Goal: Task Accomplishment & Management: Manage account settings

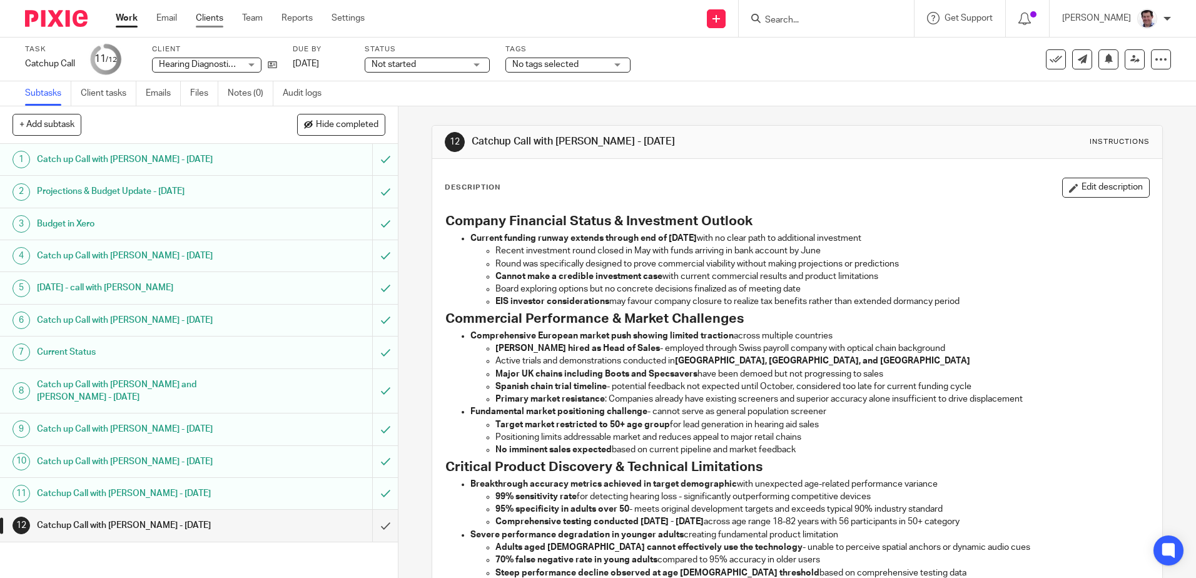
click at [203, 23] on link "Clients" at bounding box center [210, 18] width 28 height 13
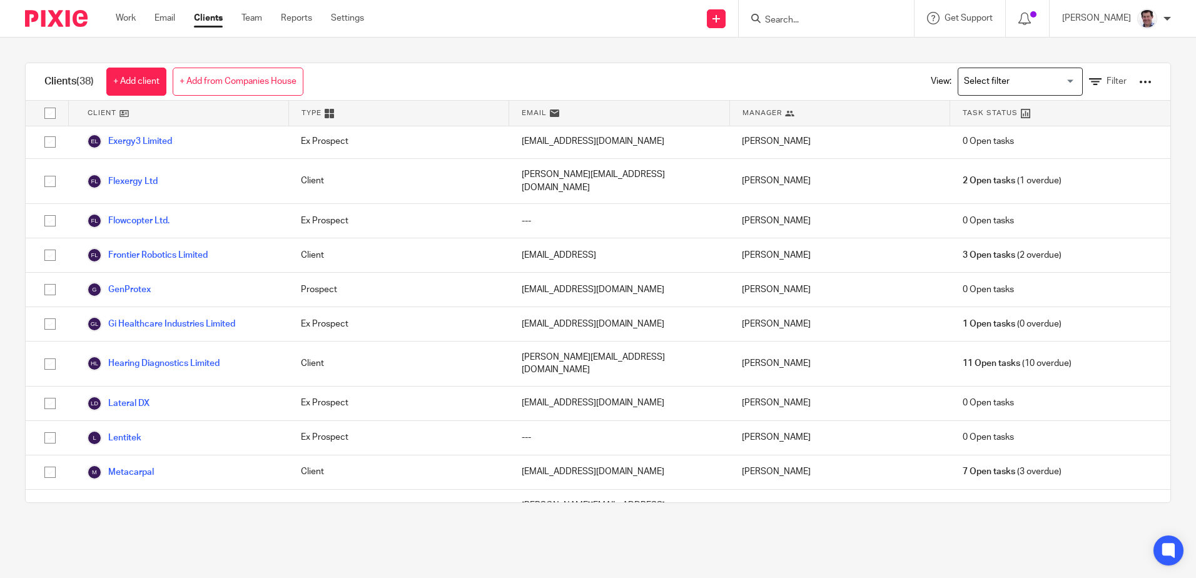
scroll to position [688, 0]
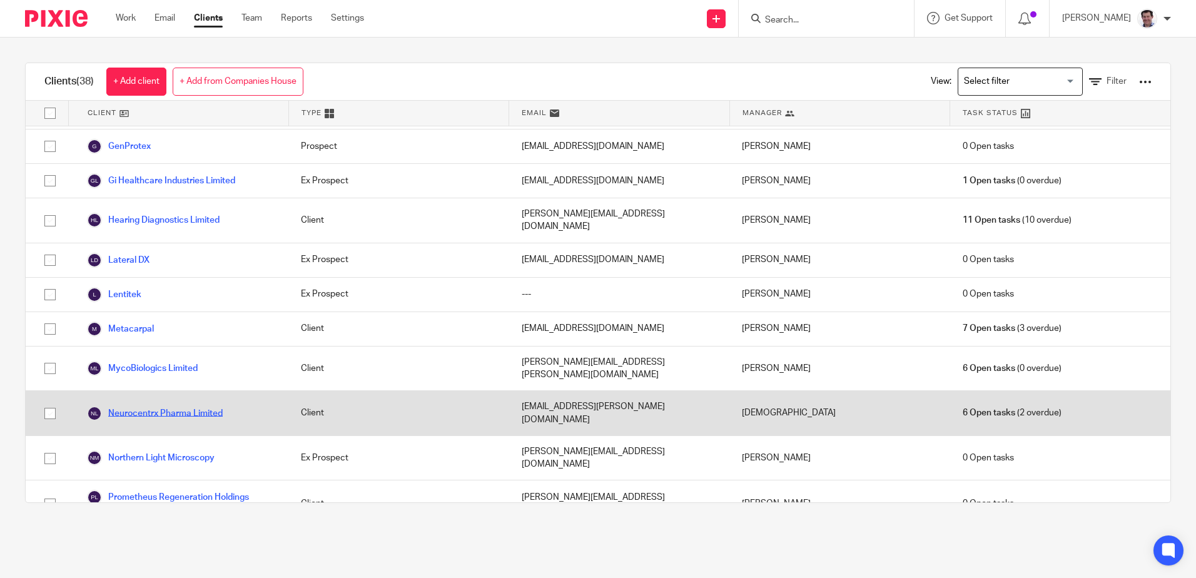
click at [153, 406] on link "Neurocentrx Pharma Limited" at bounding box center [155, 413] width 136 height 15
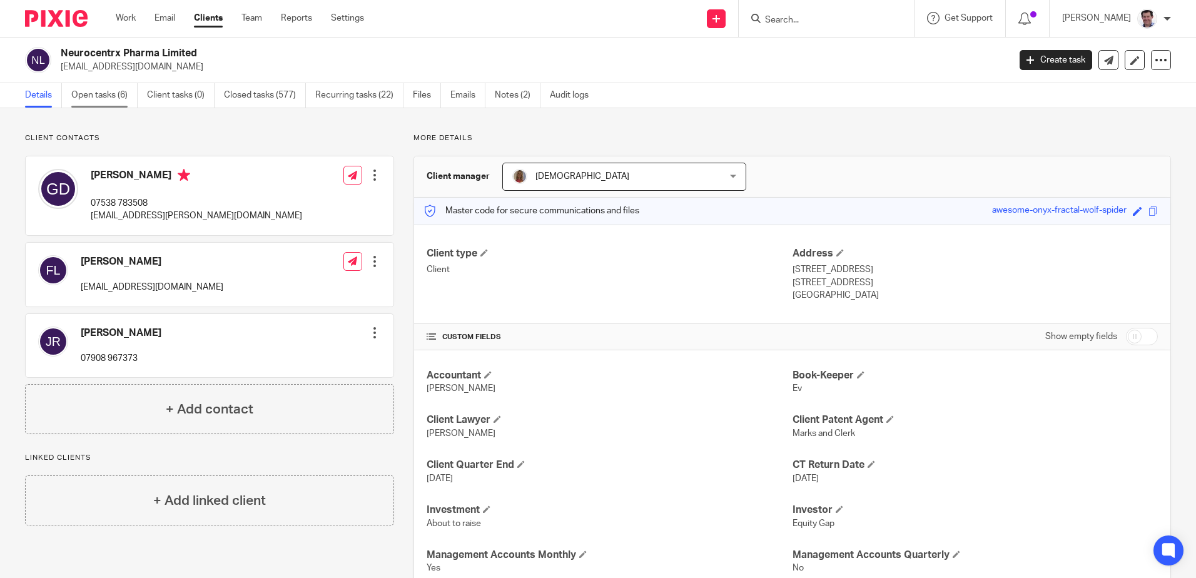
click at [83, 94] on link "Open tasks (6)" at bounding box center [104, 95] width 66 height 24
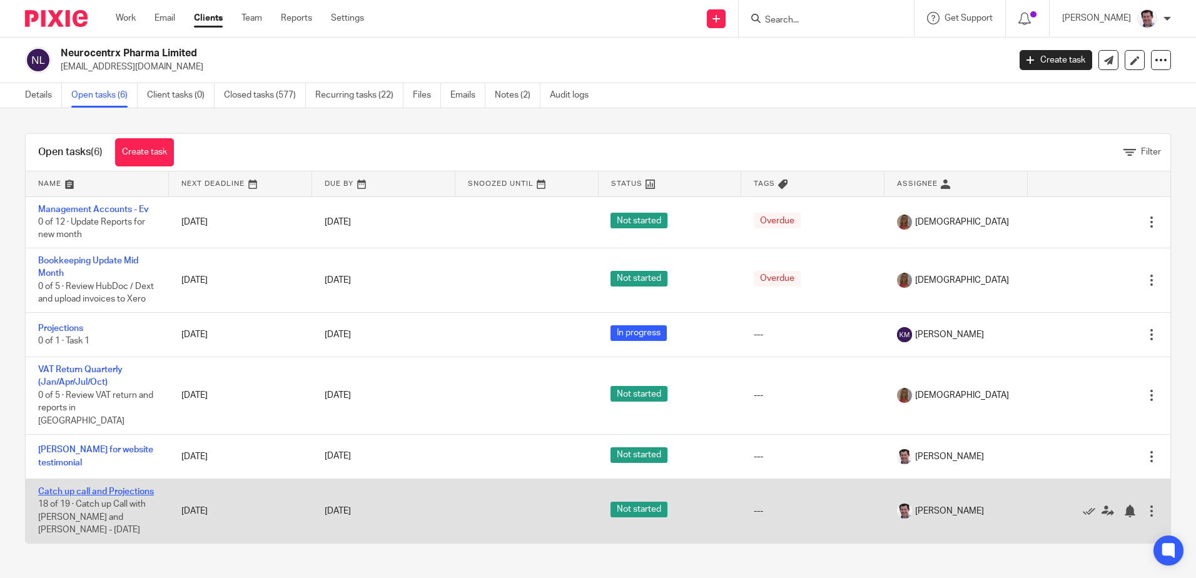
click at [96, 487] on link "Catch up call and Projections" at bounding box center [96, 491] width 116 height 9
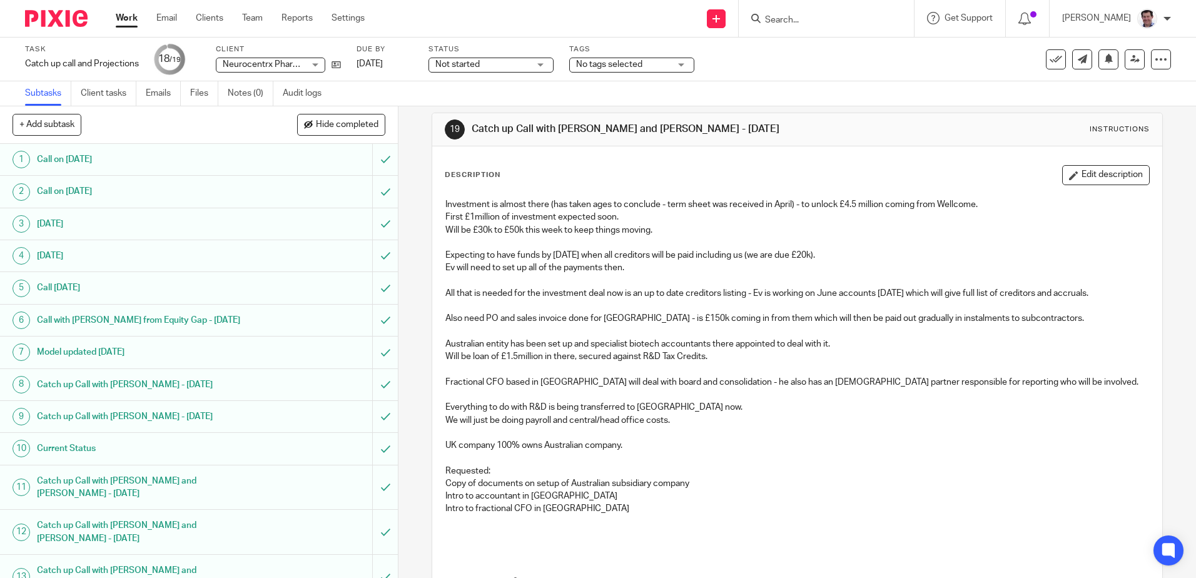
scroll to position [12, 0]
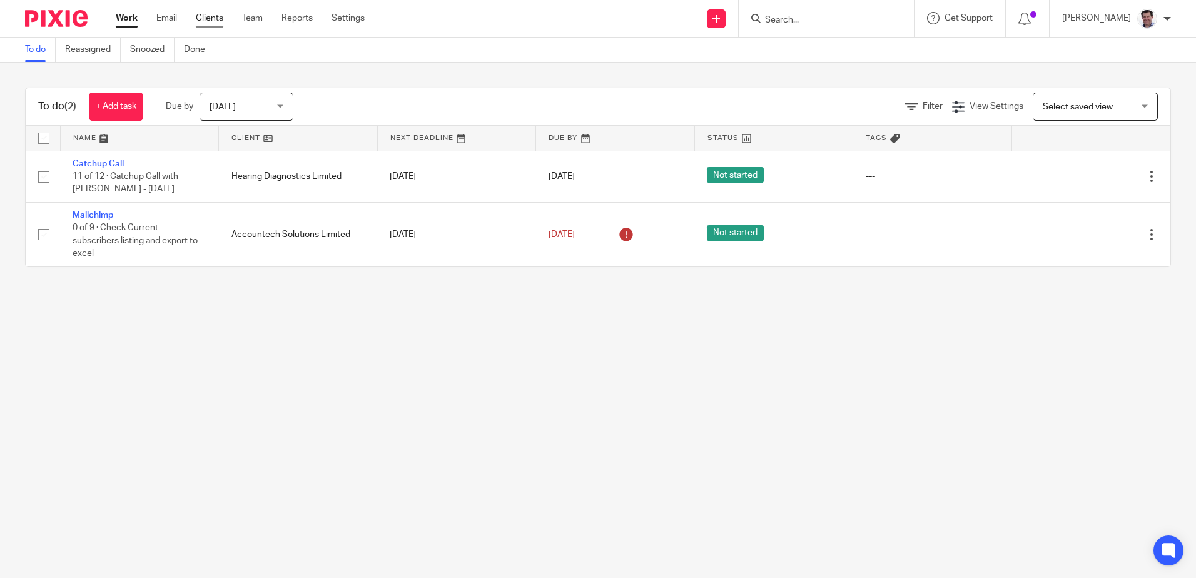
click at [205, 14] on link "Clients" at bounding box center [210, 18] width 28 height 13
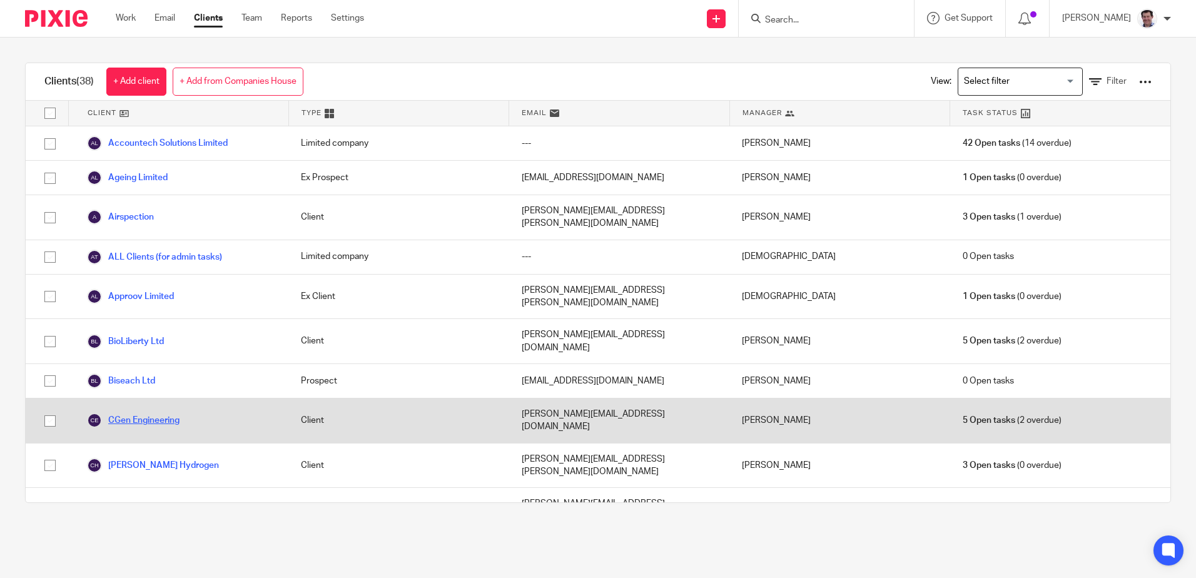
scroll to position [375, 0]
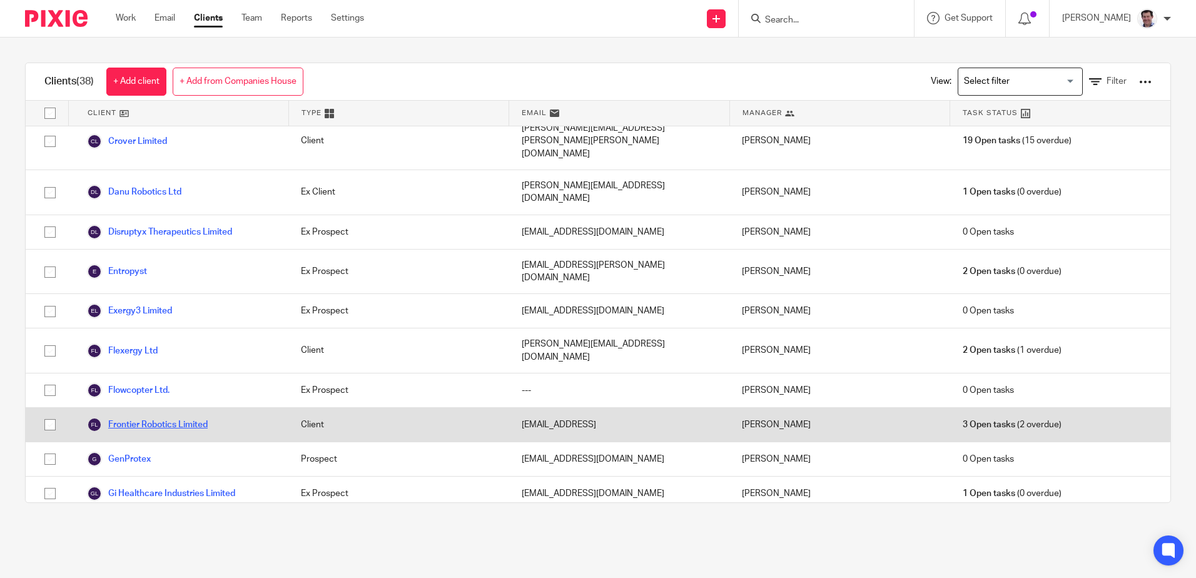
click at [130, 417] on link "Frontier Robotics Limited" at bounding box center [147, 424] width 121 height 15
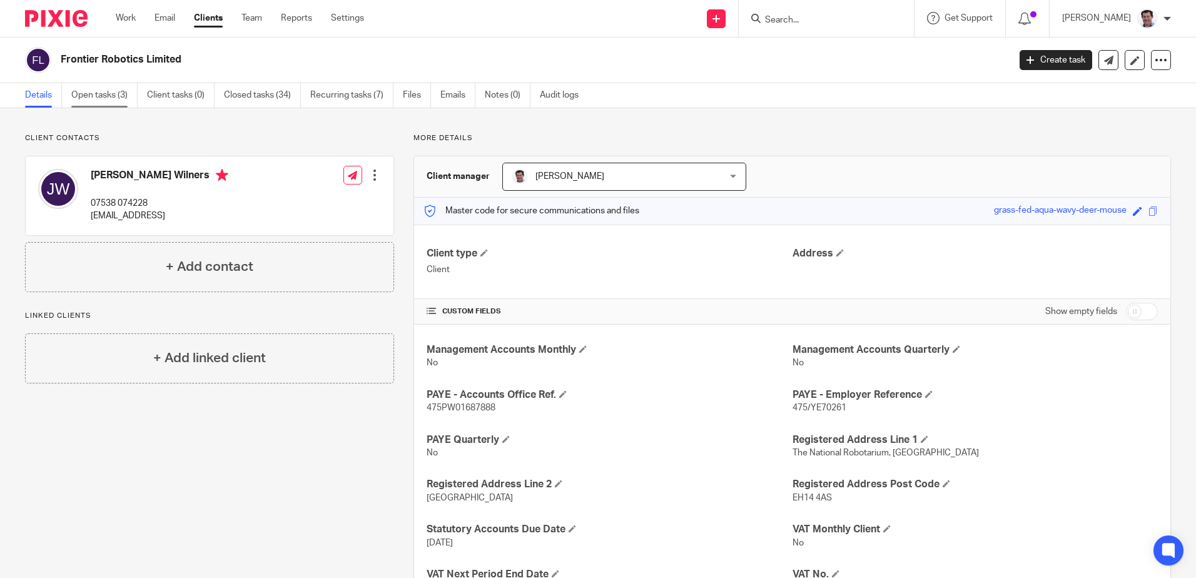
click at [99, 95] on link "Open tasks (3)" at bounding box center [104, 95] width 66 height 24
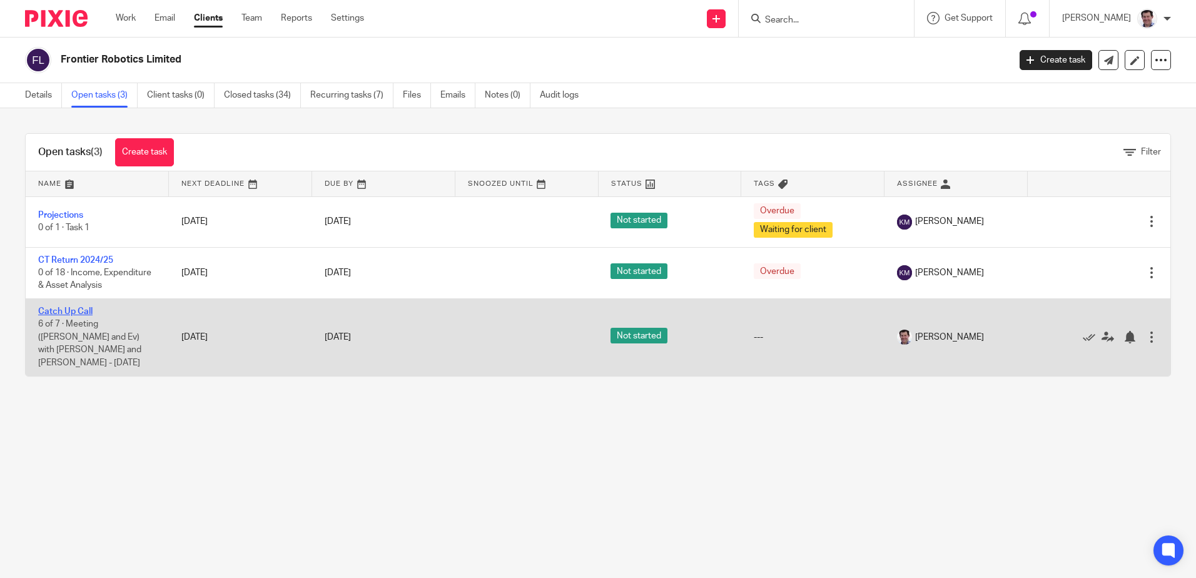
click at [84, 309] on link "Catch Up Call" at bounding box center [65, 311] width 54 height 9
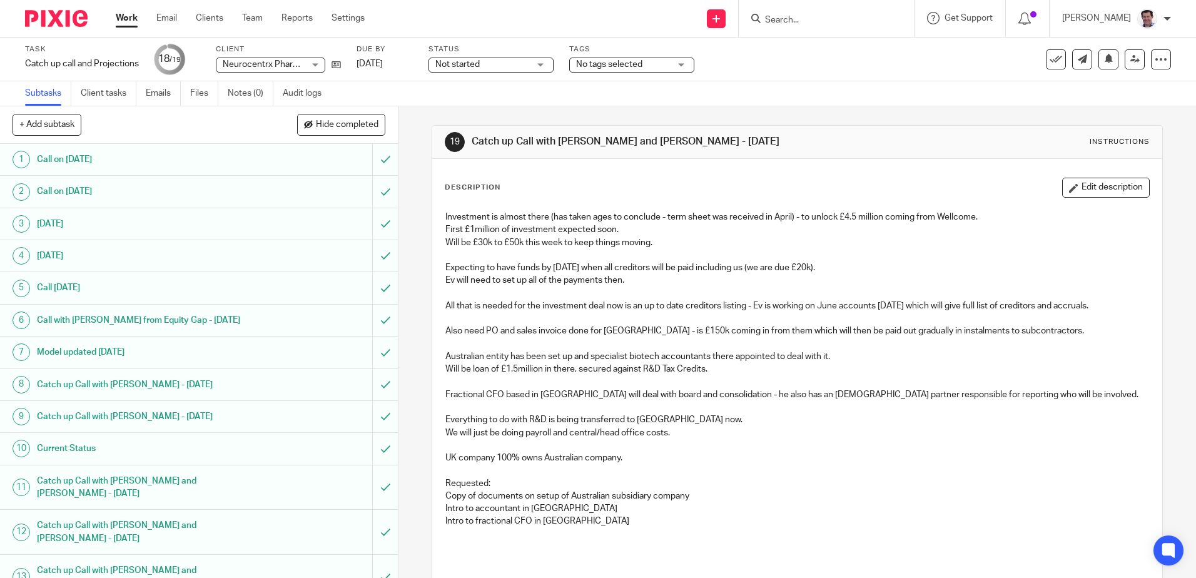
scroll to position [12, 0]
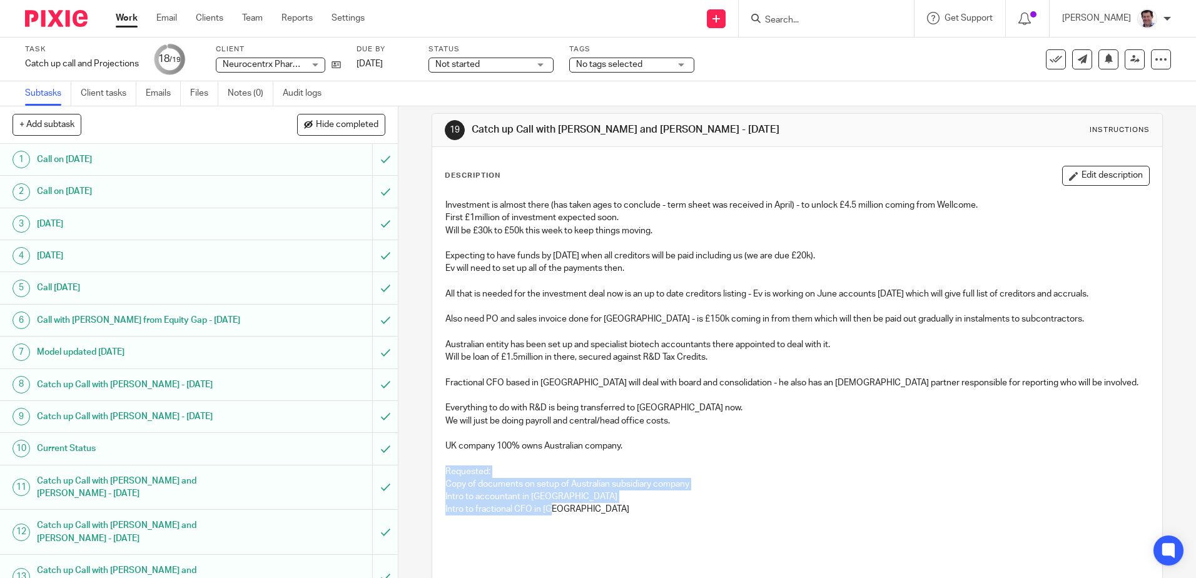
drag, startPoint x: 554, startPoint y: 512, endPoint x: 444, endPoint y: 467, distance: 119.6
click at [444, 467] on div "Investment is almost there (has taken ages to conclude - term sheet was receive…" at bounding box center [797, 372] width 716 height 358
drag, startPoint x: 444, startPoint y: 467, endPoint x: 455, endPoint y: 477, distance: 14.7
copy div "Requested: Copy of documents on setup of Australian subsidiary company Intro to…"
